Goal: Task Accomplishment & Management: Use online tool/utility

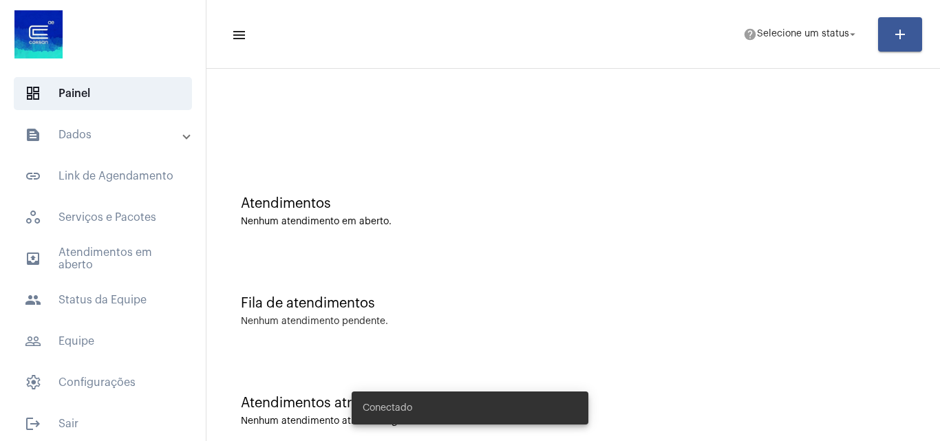
click at [151, 129] on mat-panel-title "text_snippet_outlined Dados" at bounding box center [104, 135] width 159 height 17
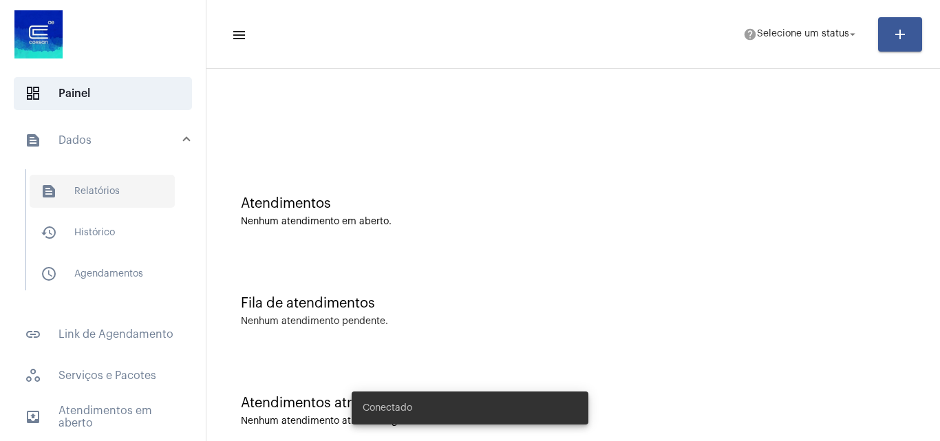
click at [112, 195] on span "text_snippet_outlined Relatórios" at bounding box center [102, 191] width 145 height 33
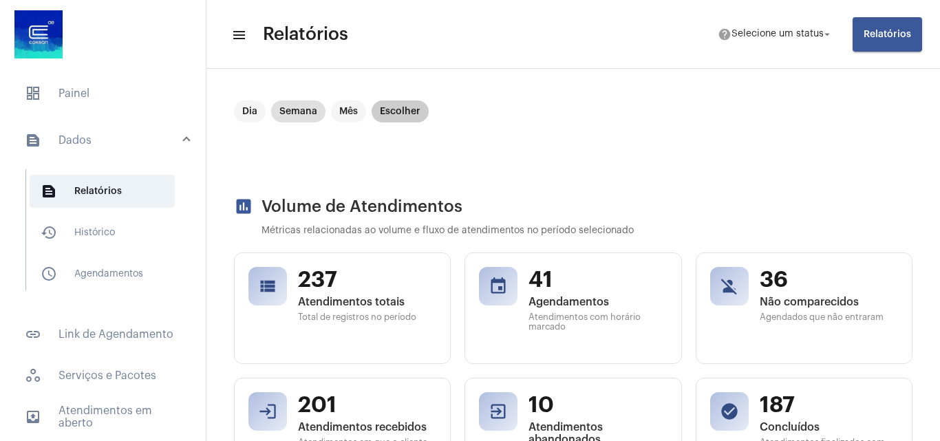
click at [400, 116] on mat-chip "Escolher" at bounding box center [400, 111] width 57 height 22
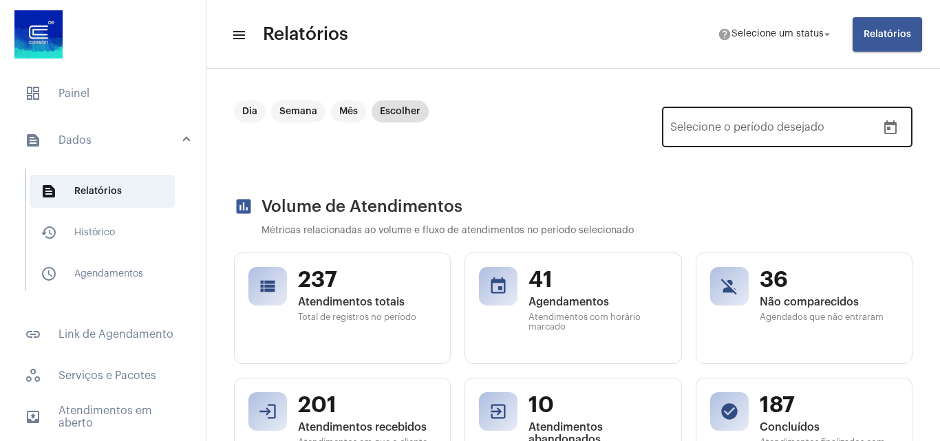
click at [882, 118] on button "Open calendar" at bounding box center [891, 128] width 28 height 28
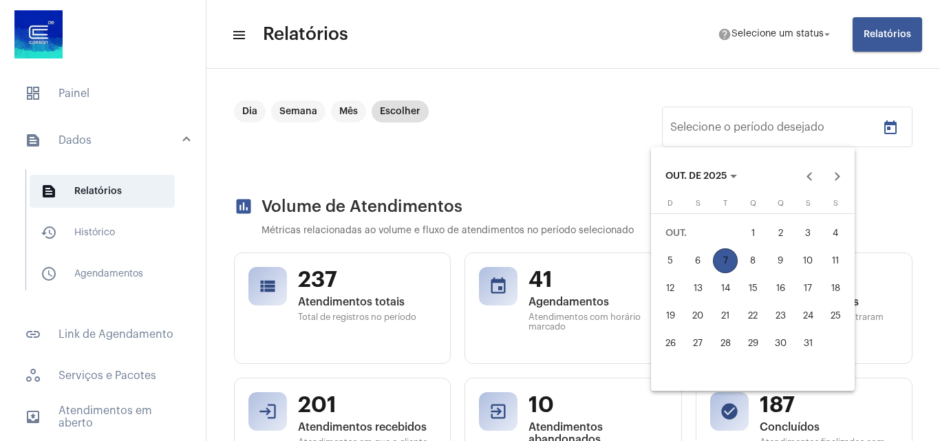
click at [751, 231] on div "1" at bounding box center [752, 233] width 25 height 25
type input "[DATE]"
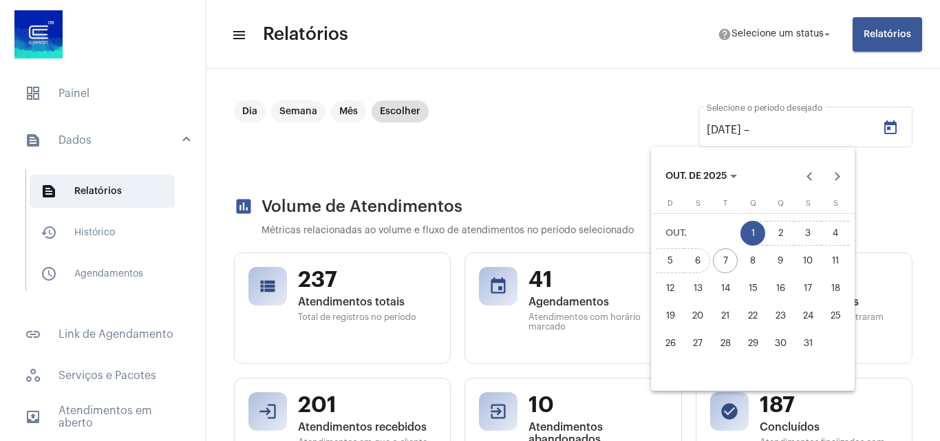
click at [682, 253] on button "5" at bounding box center [670, 261] width 28 height 28
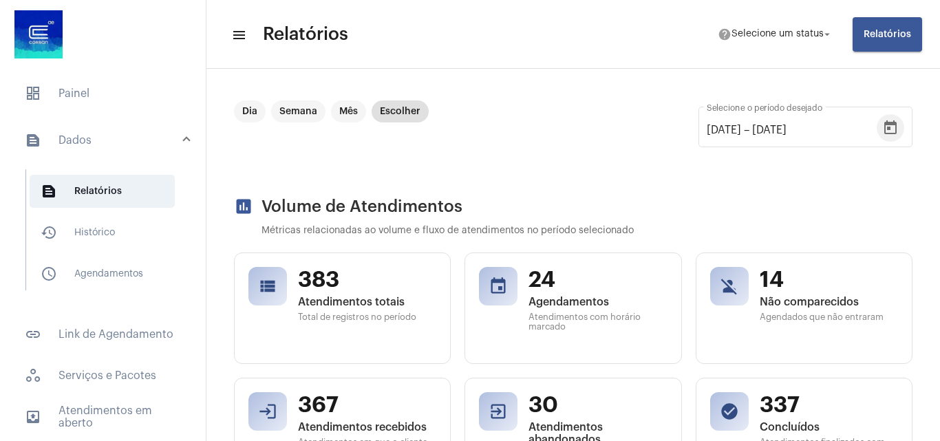
click at [891, 127] on button "Open calendar" at bounding box center [891, 128] width 28 height 28
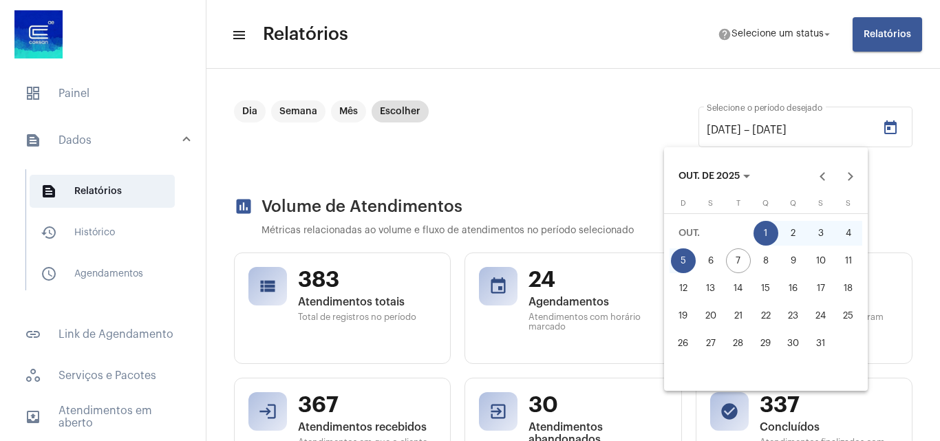
click at [762, 235] on div "1" at bounding box center [766, 233] width 25 height 25
click at [703, 262] on div "6" at bounding box center [710, 260] width 25 height 25
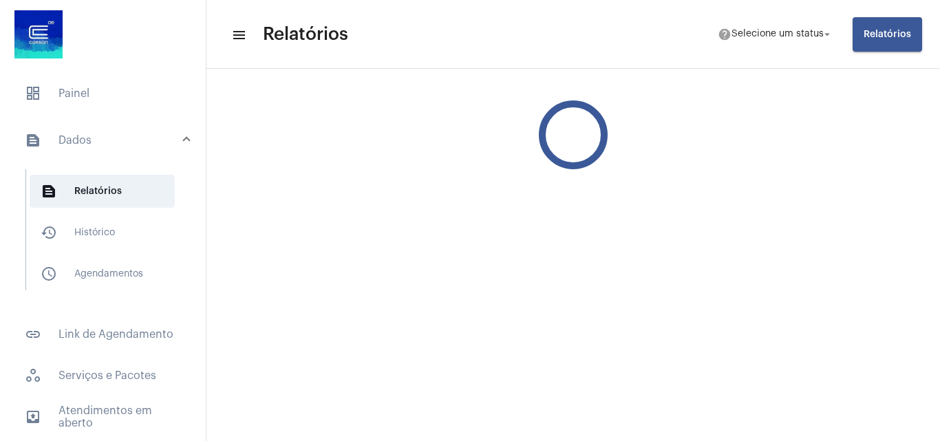
click at [703, 262] on mat-sidenav-content "menu Relatórios help Selecione um status arrow_drop_down Relatórios" at bounding box center [573, 220] width 734 height 441
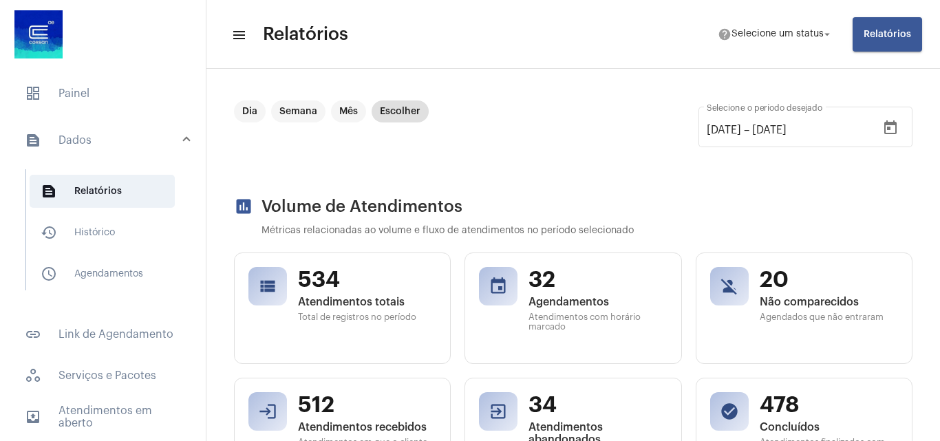
click at [597, 113] on div "Dia Semana Mês Escolher [DATE] [DATE] – [DATE] Selecione o período desejado" at bounding box center [573, 134] width 678 height 69
click at [875, 32] on span "Relatórios" at bounding box center [887, 35] width 47 height 10
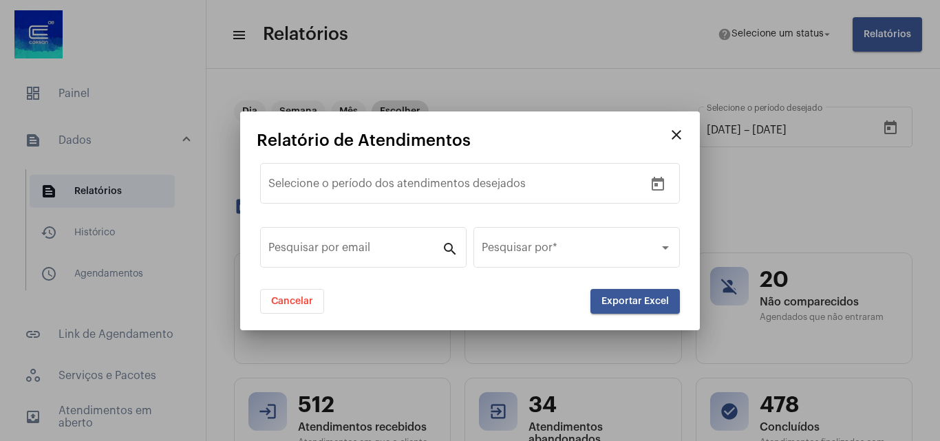
click at [654, 120] on mat-dialog-container "close Relatório de Atendimentos Data de início – Selecione o período dos atendi…" at bounding box center [470, 220] width 460 height 219
click at [657, 129] on mat-dialog-container "close Relatório de Atendimentos Data de início – Selecione o período dos atendi…" at bounding box center [470, 220] width 460 height 219
click at [674, 129] on button "close" at bounding box center [677, 135] width 28 height 28
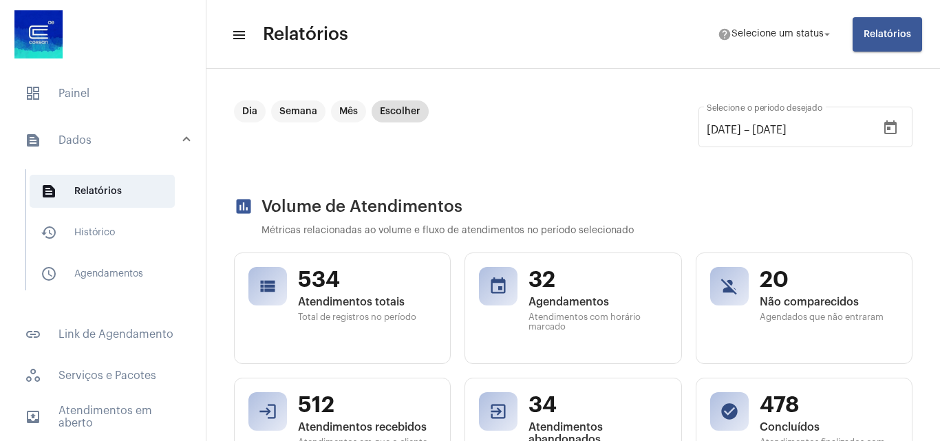
drag, startPoint x: 100, startPoint y: 231, endPoint x: 0, endPoint y: 135, distance: 138.7
click at [100, 231] on span "history_outlined Histórico" at bounding box center [102, 232] width 145 height 33
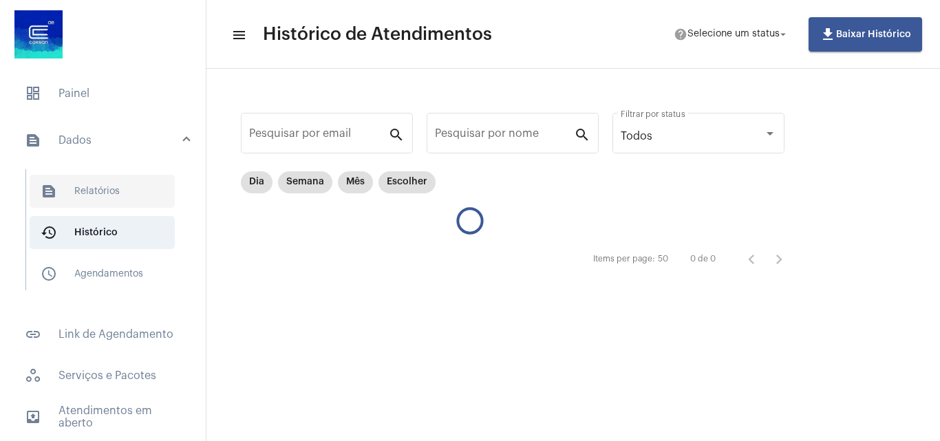
click at [110, 202] on span "text_snippet_outlined Relatórios" at bounding box center [102, 191] width 145 height 33
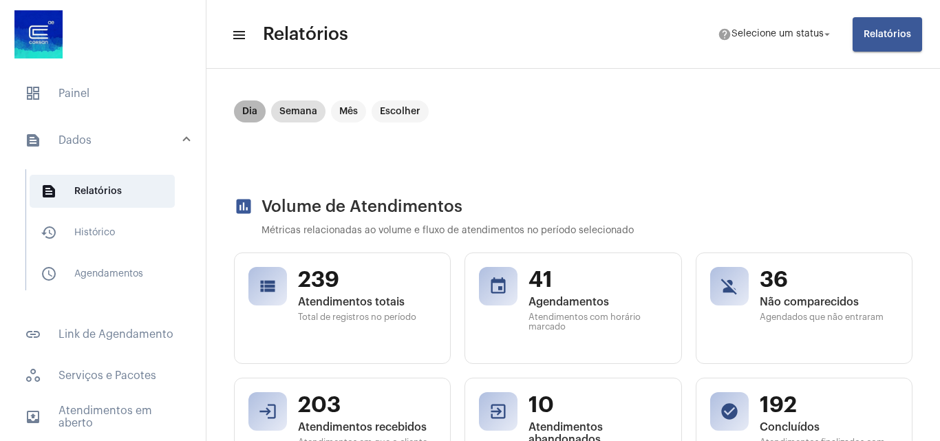
click at [236, 109] on mat-chip "Dia" at bounding box center [250, 111] width 32 height 22
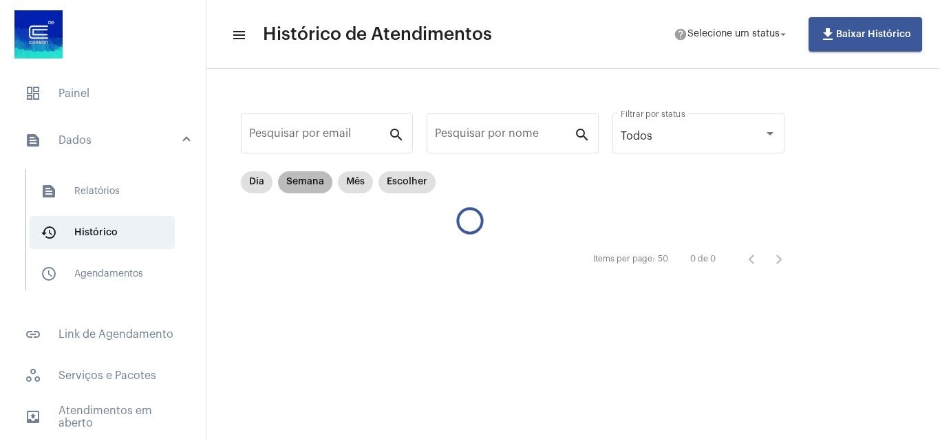
click at [315, 179] on mat-chip "Semana" at bounding box center [305, 182] width 54 height 22
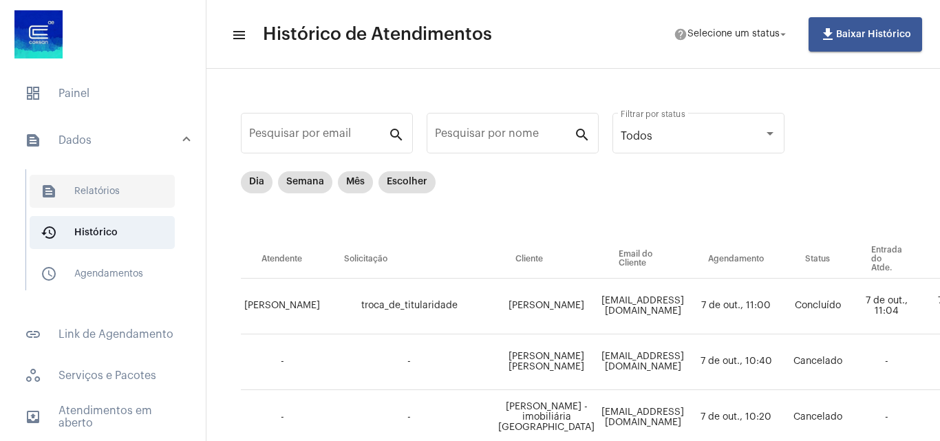
click at [53, 200] on span "text_snippet_outlined Relatórios" at bounding box center [102, 191] width 145 height 33
